Goal: Task Accomplishment & Management: Manage account settings

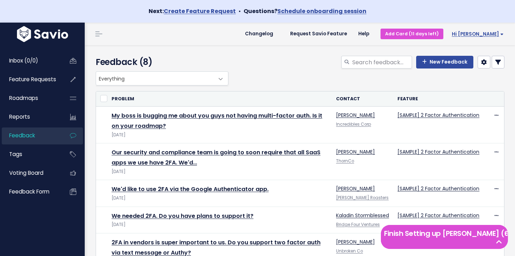
click at [493, 36] on span "Hi [PERSON_NAME]" at bounding box center [478, 33] width 52 height 5
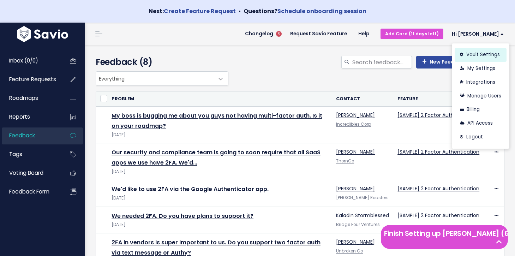
click at [484, 54] on link "Vault Settings" at bounding box center [481, 55] width 52 height 14
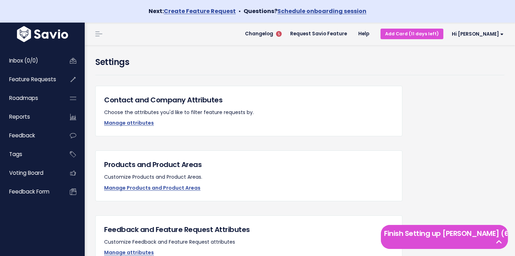
click at [135, 119] on p "Manage attributes" at bounding box center [248, 123] width 289 height 9
click at [136, 124] on link "Manage attributes" at bounding box center [129, 122] width 50 height 7
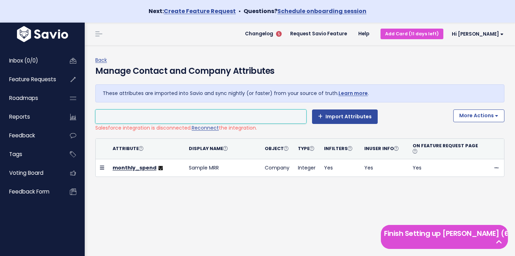
click at [167, 114] on li at bounding box center [199, 116] width 204 height 9
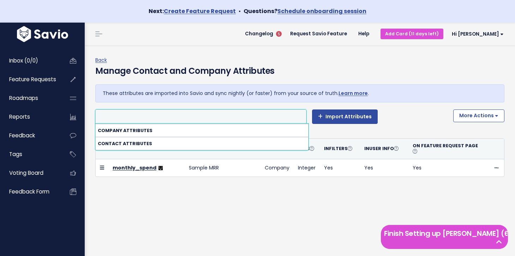
click at [167, 114] on li at bounding box center [199, 116] width 204 height 9
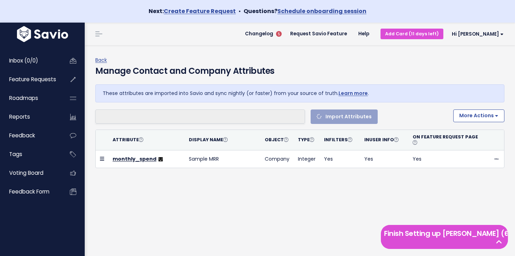
select select
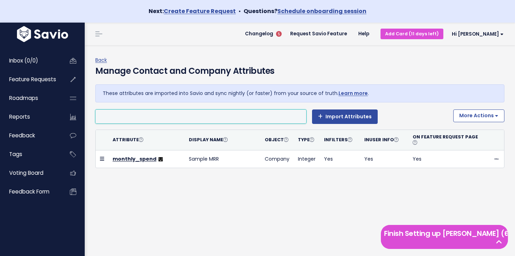
click at [226, 114] on li at bounding box center [199, 116] width 204 height 9
click at [485, 34] on span "Hi [PERSON_NAME]" at bounding box center [478, 33] width 52 height 5
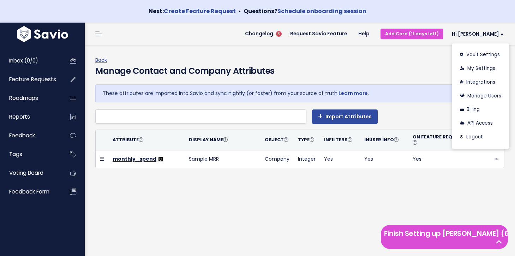
click at [409, 53] on div "Back Manage Contact and Company Attributes These attributes are imported into S…" at bounding box center [302, 121] width 414 height 153
